Goal: Information Seeking & Learning: Learn about a topic

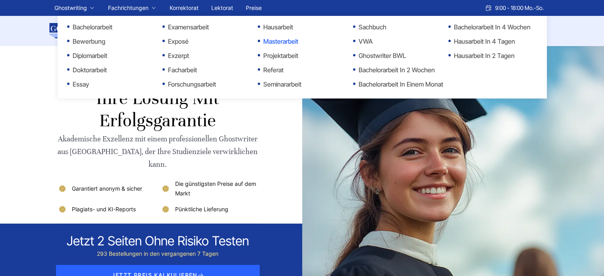
click at [283, 39] on link "Masterarbeit" at bounding box center [297, 42] width 79 height 10
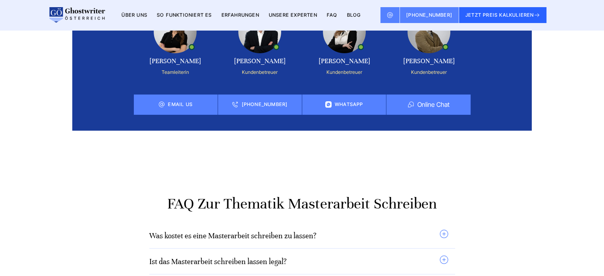
scroll to position [5802, 0]
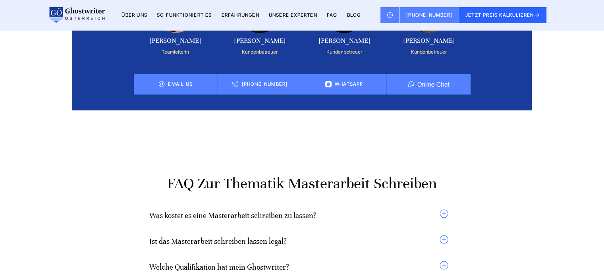
click at [316, 211] on link "Was kostet es eine Masterarbeit schreiben zu lassen?" at bounding box center [232, 215] width 167 height 9
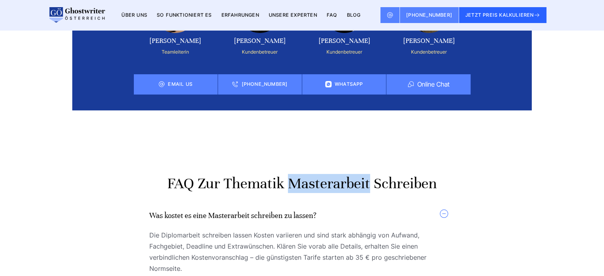
copy h2 "Masterarbeit"
drag, startPoint x: 288, startPoint y: 118, endPoint x: 370, endPoint y: 120, distance: 82.7
click at [370, 174] on h2 "FAQ zur Thematik Masterarbeit schreiben" at bounding box center [302, 183] width 460 height 19
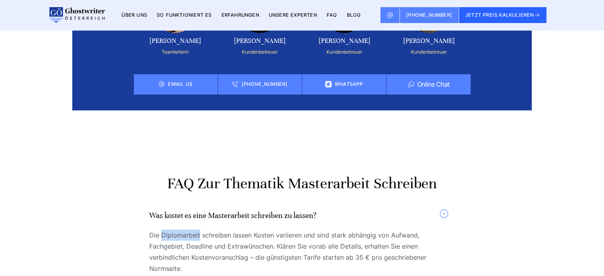
copy span "Diplomarbeit"
drag, startPoint x: 161, startPoint y: 168, endPoint x: 198, endPoint y: 170, distance: 37.4
click at [198, 230] on span "Die Diplomarbeit schreiben lassen Kosten variieren und sind stark abhängig von …" at bounding box center [299, 252] width 300 height 45
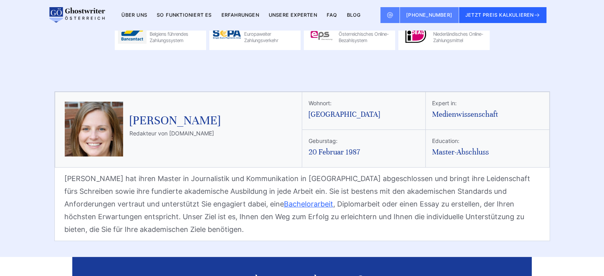
scroll to position [5832, 0]
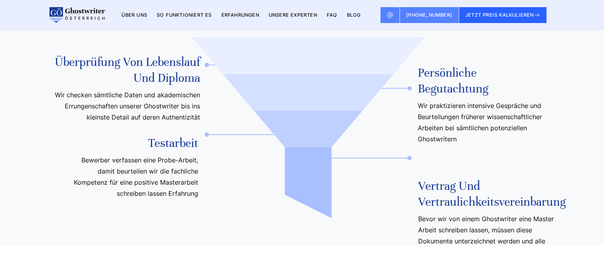
scroll to position [2936, 0]
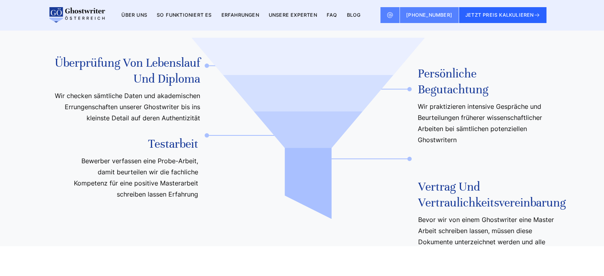
copy h2 "Masterarbeit schreiben lassen"
drag, startPoint x: 195, startPoint y: 234, endPoint x: 373, endPoint y: 241, distance: 178.6
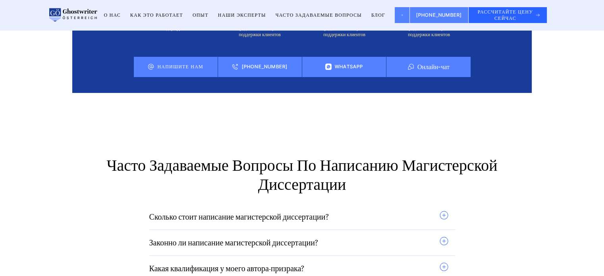
scroll to position [5864, 0]
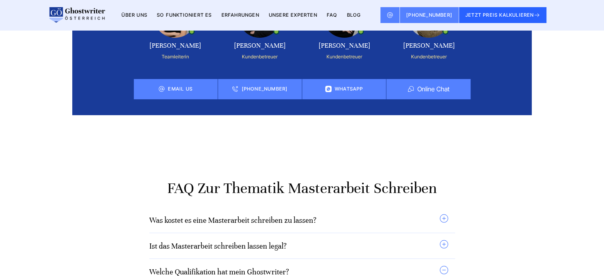
scroll to position [5837, 0]
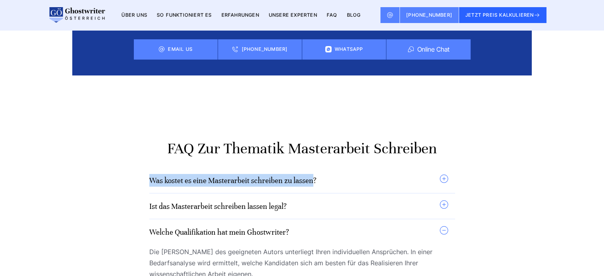
copy link "Was kostet es eine Masterarbeit schreiben zu lassen"
drag, startPoint x: 141, startPoint y: 113, endPoint x: 314, endPoint y: 113, distance: 173.7
click at [314, 158] on div "Was kostet es eine Masterarbeit schreiben zu lassen? Die Diplomarbeit schreiben…" at bounding box center [302, 248] width 460 height 180
click at [292, 176] on link "Was kostet es eine Masterarbeit schreiben zu lassen?" at bounding box center [232, 180] width 167 height 9
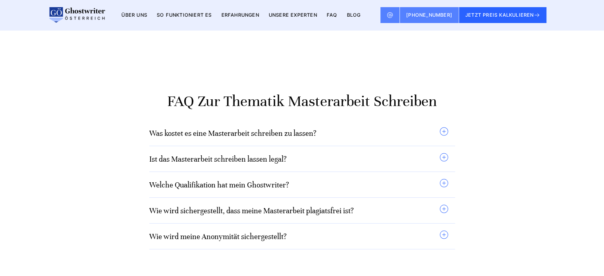
scroll to position [5844, 0]
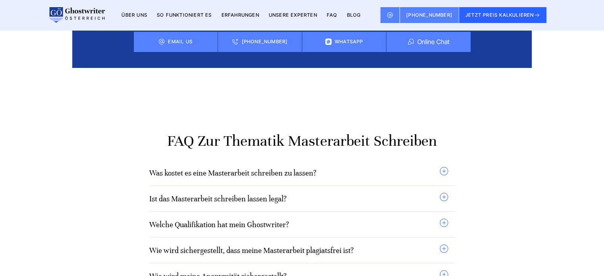
click at [313, 168] on link "Was kostet es eine Masterarbeit schreiben zu lassen?" at bounding box center [232, 172] width 167 height 9
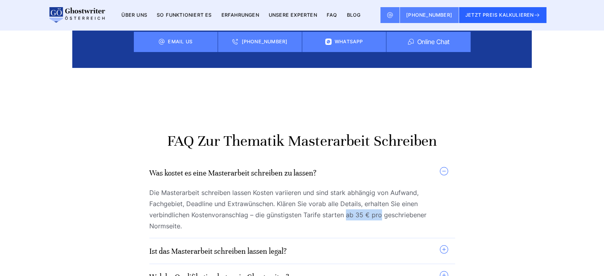
copy span "ab 35 € pro"
drag, startPoint x: 346, startPoint y: 149, endPoint x: 379, endPoint y: 151, distance: 33.0
click at [379, 187] on span "Die Masterarbeit schreiben lassen Kosten variieren und sind stark abhängig von …" at bounding box center [299, 209] width 300 height 45
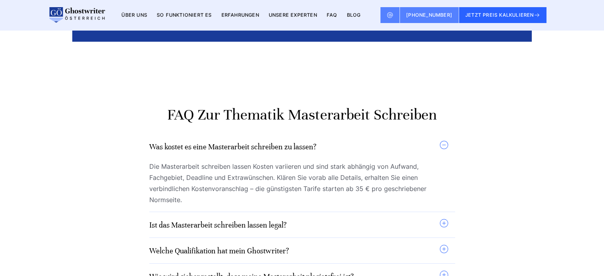
scroll to position [5884, 0]
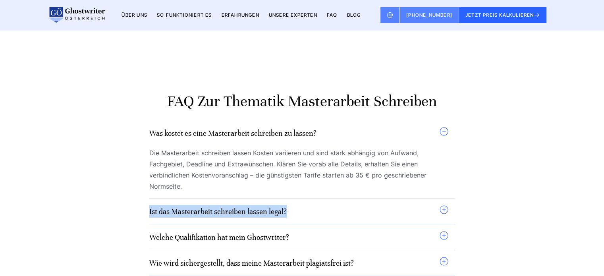
copy link "Ist das Masterarbeit schreiben lassen legal?"
drag, startPoint x: 148, startPoint y: 147, endPoint x: 286, endPoint y: 147, distance: 138.3
click at [286, 147] on div "Was kostet es eine Masterarbeit schreiben zu lassen? Die Masterarbeit schreiben…" at bounding box center [302, 206] width 460 height 191
click at [280, 207] on link "Ist das Masterarbeit schreiben lassen legal?" at bounding box center [217, 211] width 137 height 9
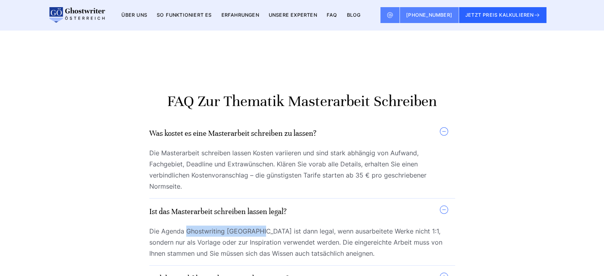
copy span "Ghostwriting [GEOGRAPHIC_DATA]"
drag, startPoint x: 185, startPoint y: 165, endPoint x: 256, endPoint y: 168, distance: 70.8
click at [256, 226] on span "Die Agenda Ghostwriting [GEOGRAPHIC_DATA] ist dann legal, wenn ausarbeitete Wer…" at bounding box center [299, 242] width 300 height 33
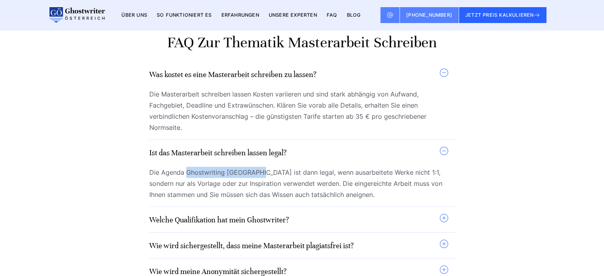
scroll to position [5963, 0]
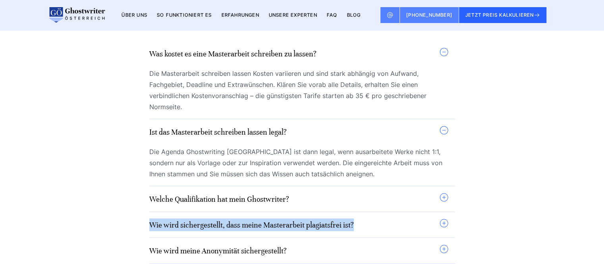
copy link "Wie wird sichergestellt, dass meine Masterarbeit plagiatsfrei ist?"
drag, startPoint x: 147, startPoint y: 156, endPoint x: 355, endPoint y: 160, distance: 208.3
click at [355, 160] on div "Was kostet es eine Masterarbeit schreiben zu lassen? Die Masterarbeit schreiben…" at bounding box center [302, 147] width 460 height 232
click at [262, 221] on link "Wie wird sichergestellt, dass meine Masterarbeit plagiatsfrei ist?" at bounding box center [251, 225] width 205 height 9
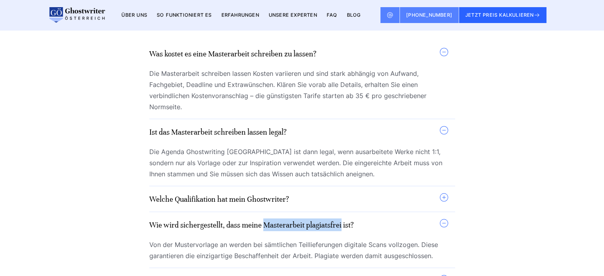
copy link "Masterarbeit plagiatsfrei"
drag, startPoint x: 263, startPoint y: 157, endPoint x: 342, endPoint y: 159, distance: 79.1
click at [342, 221] on link "Wie wird sichergestellt, dass meine Masterarbeit plagiatsfrei ist?" at bounding box center [251, 225] width 205 height 9
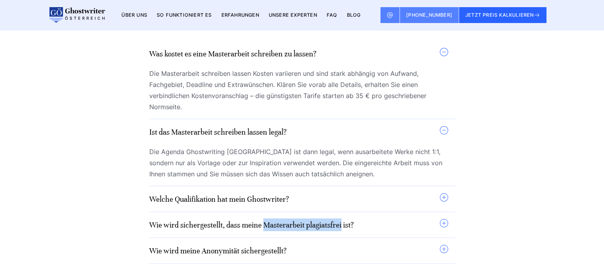
click at [323, 221] on link "Wie wird sichergestellt, dass meine Masterarbeit plagiatsfrei ist?" at bounding box center [251, 225] width 205 height 9
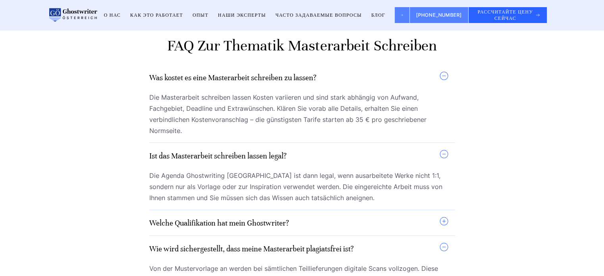
scroll to position [6048, 0]
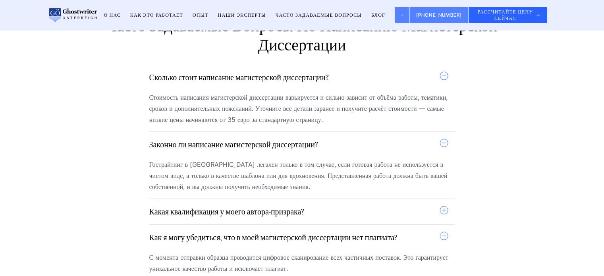
click at [443, 205] on summary "Какая квалификация у моего автора-призрака?" at bounding box center [299, 211] width 300 height 13
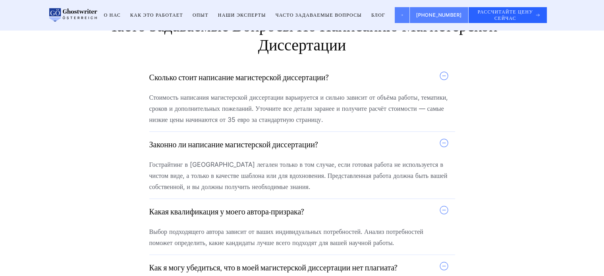
click at [443, 261] on summary "Как я могу убедиться, что в моей магистерской диссертации нет плагиата?" at bounding box center [299, 267] width 300 height 13
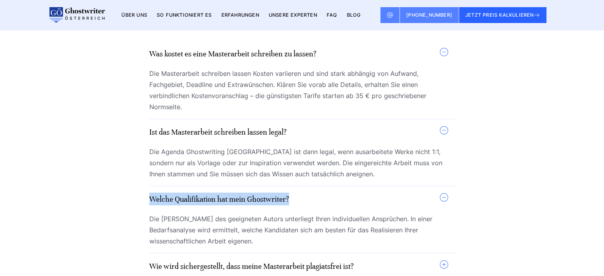
copy link "Welche Qualifikation hat mein Ghostwriter?"
drag, startPoint x: 147, startPoint y: 133, endPoint x: 289, endPoint y: 132, distance: 142.7
click at [289, 132] on div "Was kostet es eine Masterarbeit schreiben zu lassen? Die Masterarbeit schreiben…" at bounding box center [302, 168] width 460 height 274
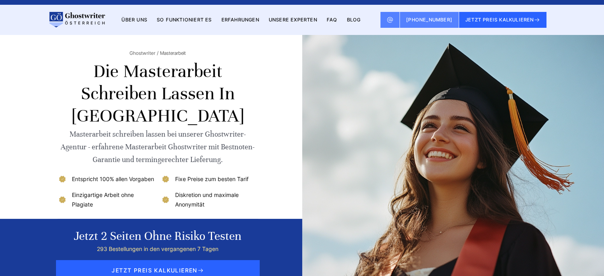
scroll to position [0, 0]
